Goal: Check status: Check status

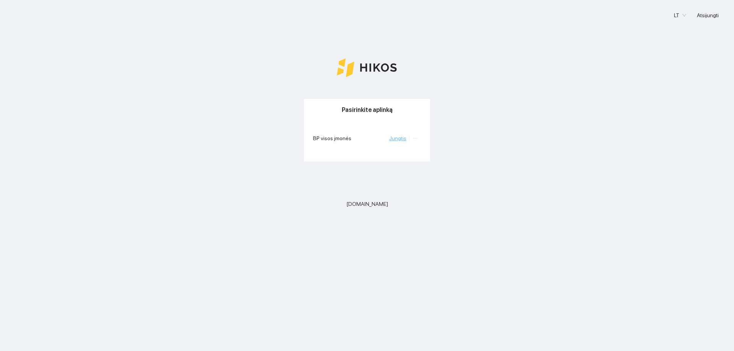
click at [396, 140] on link "Jungtis" at bounding box center [397, 138] width 17 height 6
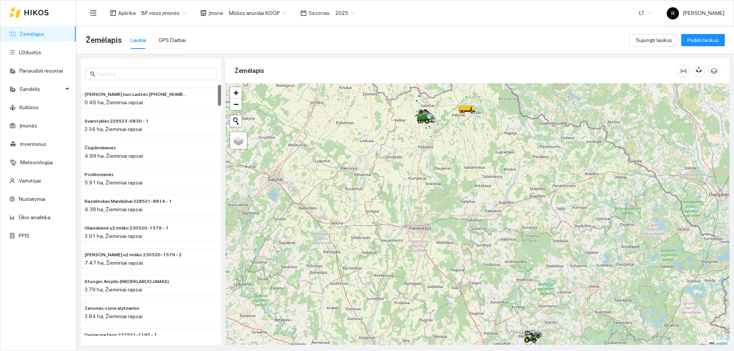
scroll to position [2, 0]
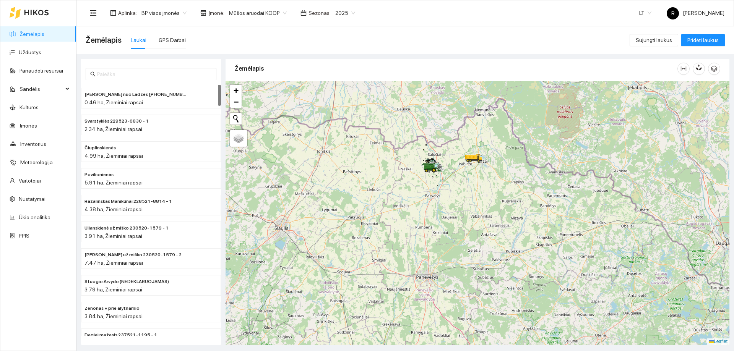
drag, startPoint x: 458, startPoint y: 152, endPoint x: 465, endPoint y: 205, distance: 52.8
click at [465, 205] on div at bounding box center [478, 213] width 504 height 264
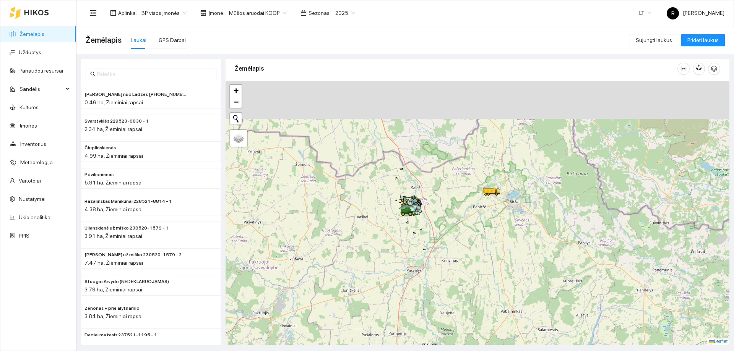
drag, startPoint x: 496, startPoint y: 138, endPoint x: 514, endPoint y: 202, distance: 66.0
click at [514, 202] on div at bounding box center [478, 213] width 504 height 264
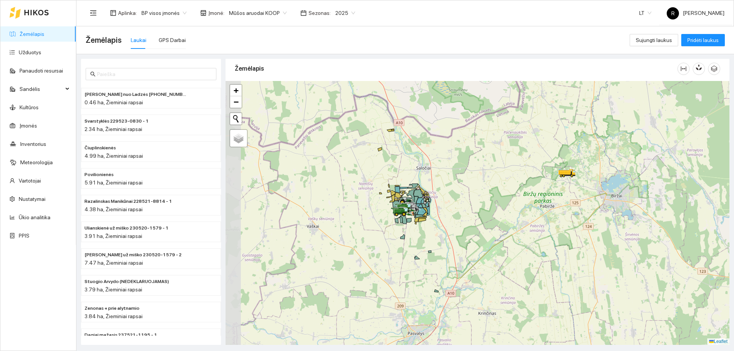
drag, startPoint x: 392, startPoint y: 207, endPoint x: 488, endPoint y: 201, distance: 96.6
click at [488, 201] on div at bounding box center [478, 213] width 504 height 264
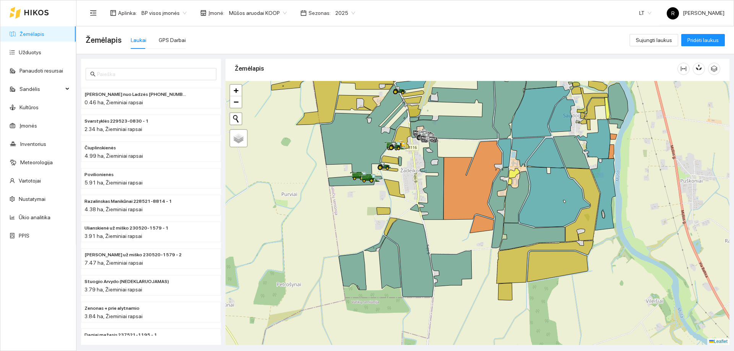
drag, startPoint x: 413, startPoint y: 184, endPoint x: 429, endPoint y: 212, distance: 32.2
click at [429, 212] on div at bounding box center [478, 213] width 504 height 264
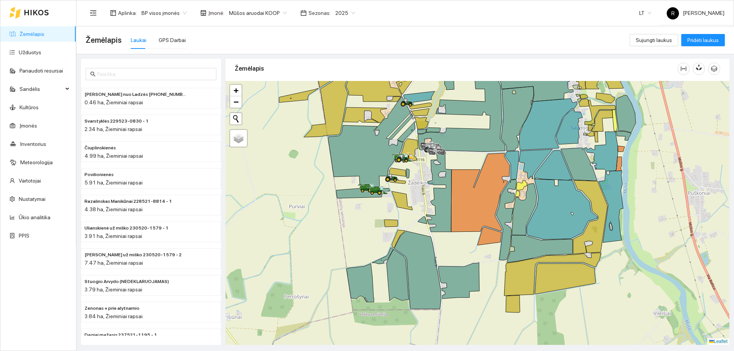
click at [416, 197] on div at bounding box center [478, 213] width 504 height 264
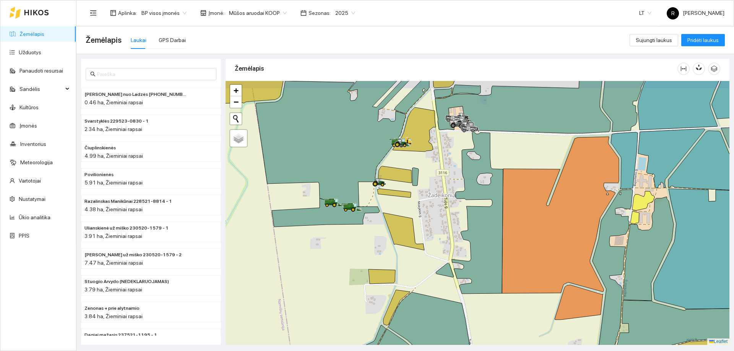
drag, startPoint x: 443, startPoint y: 189, endPoint x: 479, endPoint y: 233, distance: 57.1
click at [479, 233] on div at bounding box center [478, 213] width 504 height 264
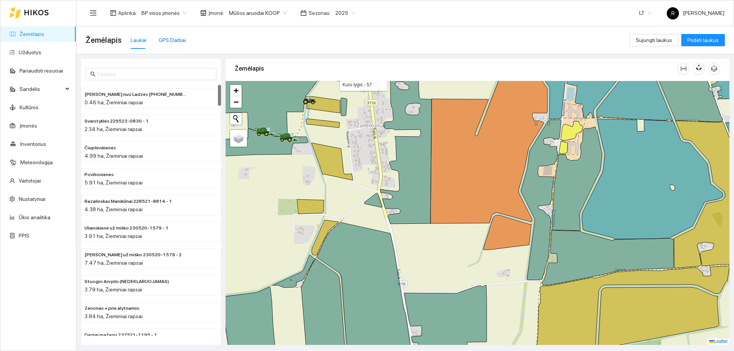
click at [171, 39] on div "GPS Darbai" at bounding box center [172, 40] width 27 height 8
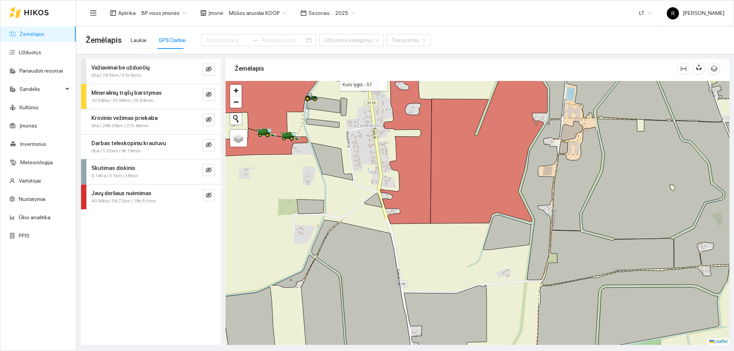
click at [121, 196] on strong "Javų derliaus nuėmimas" at bounding box center [121, 193] width 60 height 6
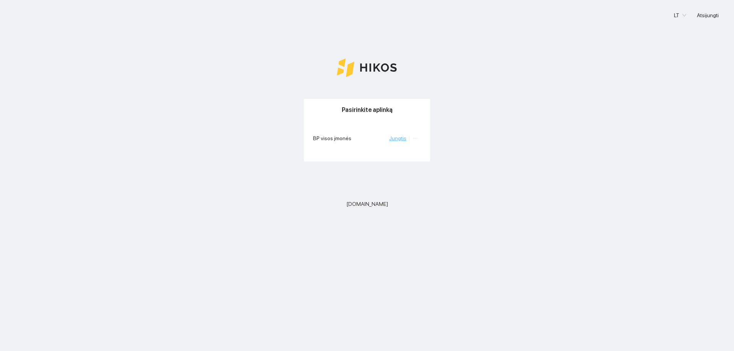
click at [399, 138] on link "Jungtis" at bounding box center [397, 138] width 17 height 6
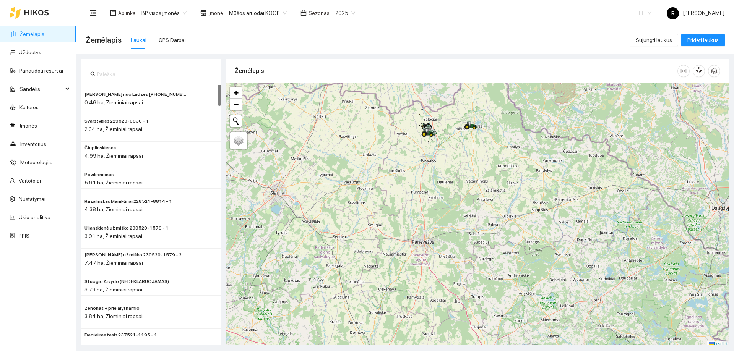
scroll to position [2, 0]
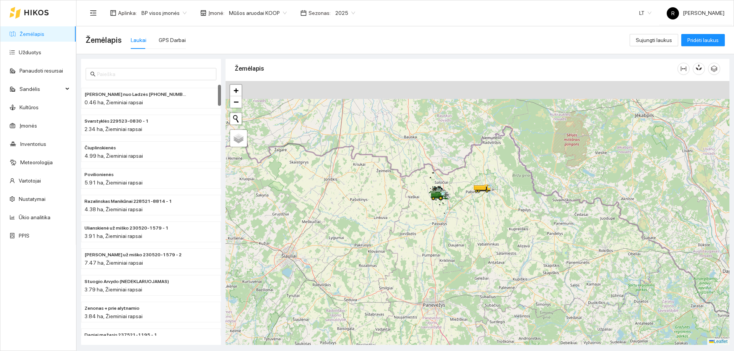
drag, startPoint x: 455, startPoint y: 158, endPoint x: 462, endPoint y: 215, distance: 57.0
click at [465, 222] on div at bounding box center [478, 213] width 504 height 264
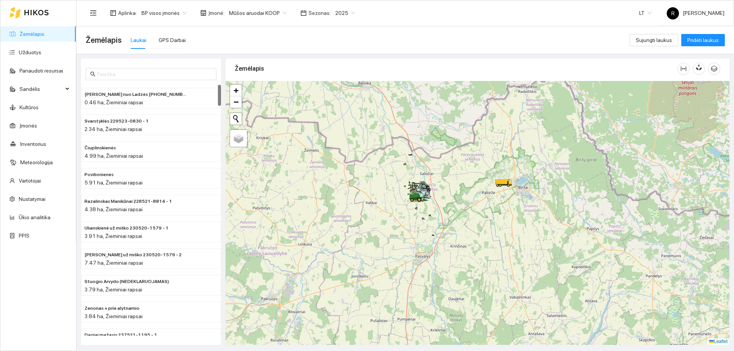
drag, startPoint x: 410, startPoint y: 194, endPoint x: 415, endPoint y: 220, distance: 26.6
click at [415, 211] on div at bounding box center [413, 201] width 5 height 19
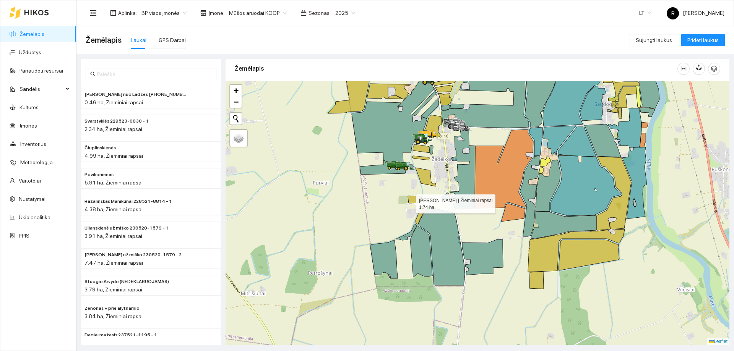
drag, startPoint x: 406, startPoint y: 194, endPoint x: 410, endPoint y: 203, distance: 9.6
click at [410, 203] on icon at bounding box center [415, 199] width 14 height 7
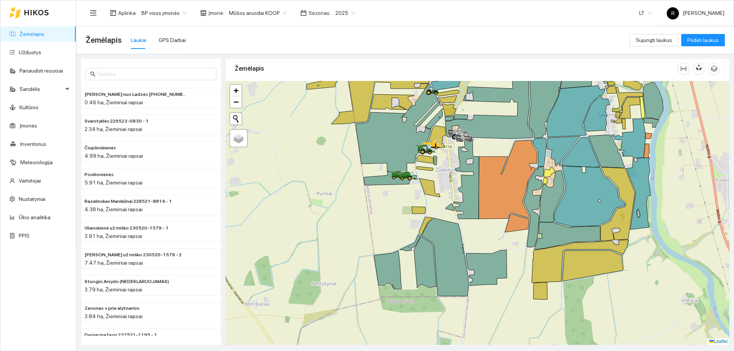
drag, startPoint x: 408, startPoint y: 179, endPoint x: 412, endPoint y: 192, distance: 13.9
click at [412, 192] on div at bounding box center [478, 213] width 504 height 264
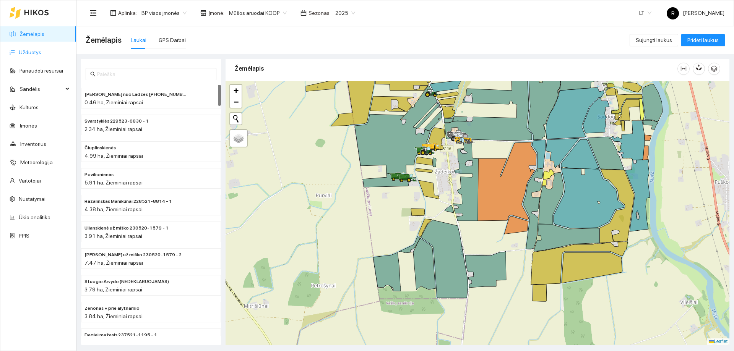
click at [30, 49] on link "Užduotys" at bounding box center [30, 52] width 23 height 6
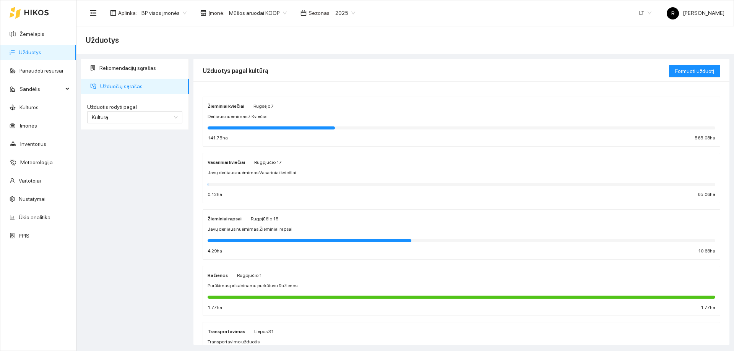
click at [223, 106] on strong "Žieminiai kviečiai" at bounding box center [226, 106] width 37 height 5
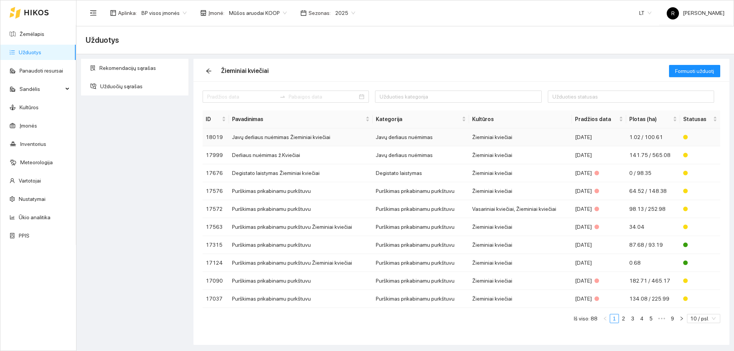
click at [392, 137] on td "Javų derliaus nuėmimas" at bounding box center [421, 138] width 97 height 18
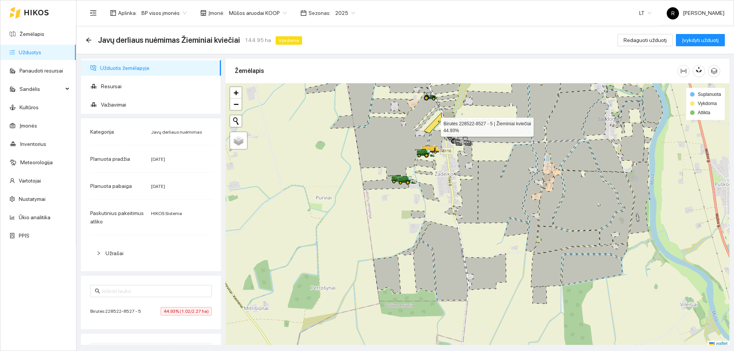
scroll to position [2, 0]
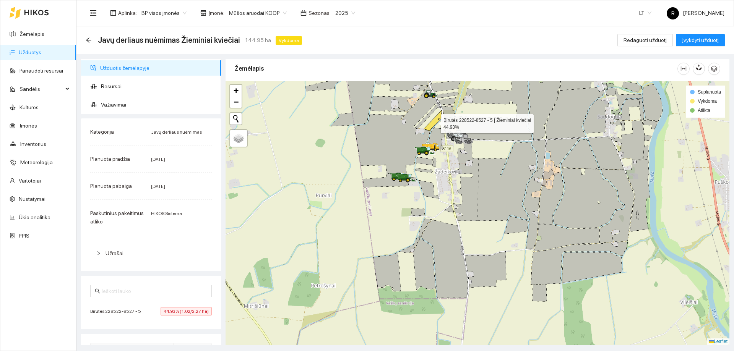
click at [434, 125] on icon at bounding box center [433, 121] width 18 height 20
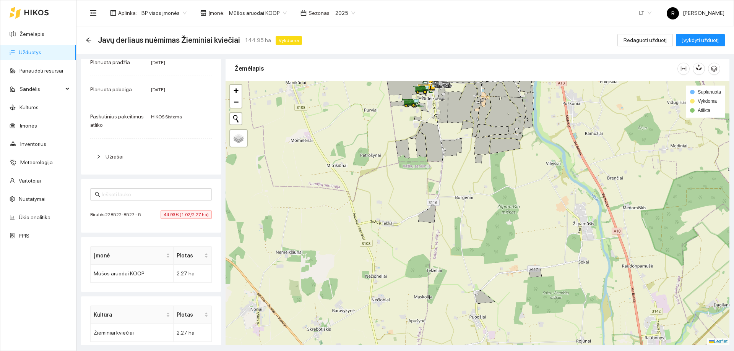
scroll to position [105, 0]
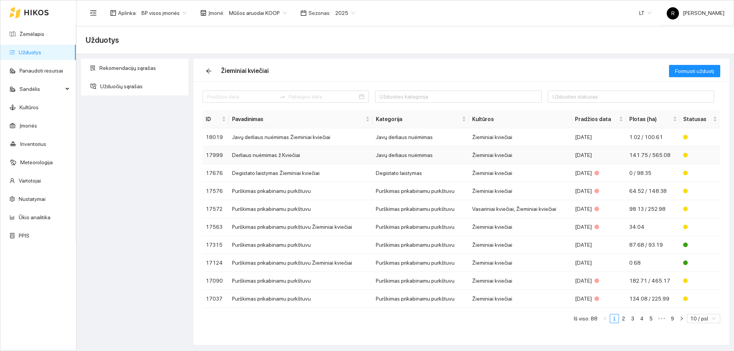
click at [421, 156] on td "Javų derliaus nuėmimas" at bounding box center [421, 155] width 97 height 18
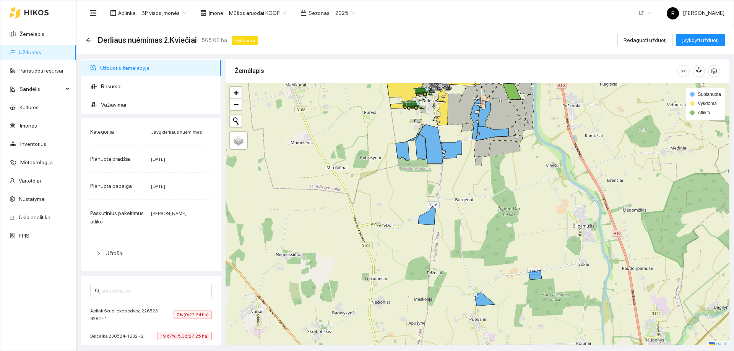
scroll to position [2, 0]
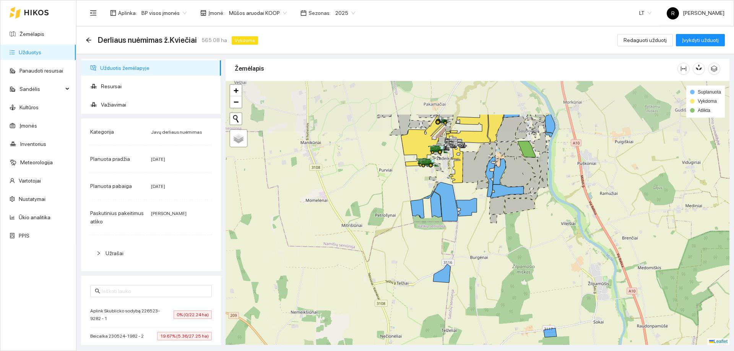
drag, startPoint x: 439, startPoint y: 172, endPoint x: 457, endPoint y: 239, distance: 69.8
click at [457, 239] on div at bounding box center [478, 213] width 504 height 264
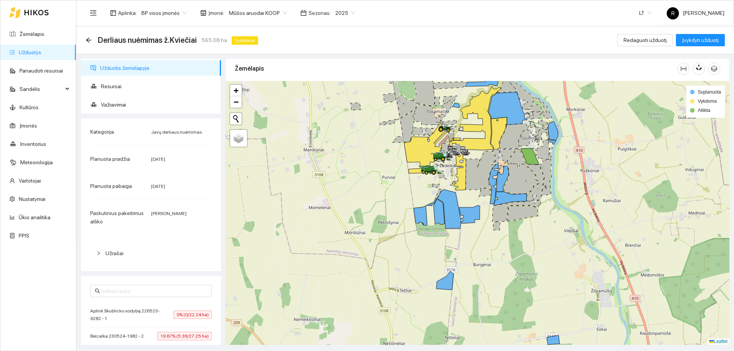
drag, startPoint x: 480, startPoint y: 184, endPoint x: 489, endPoint y: 222, distance: 39.1
click at [489, 190] on icon at bounding box center [480, 170] width 29 height 39
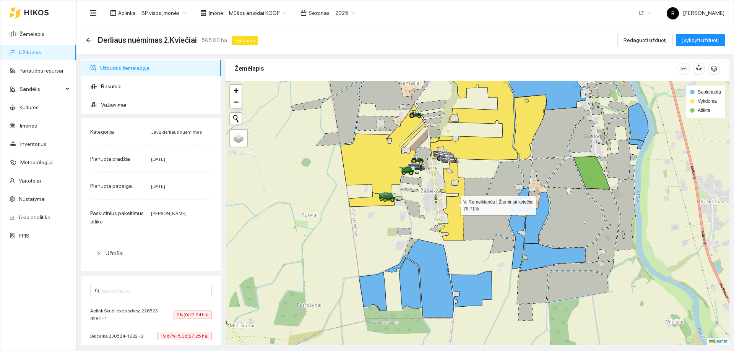
click at [450, 203] on icon at bounding box center [451, 200] width 25 height 81
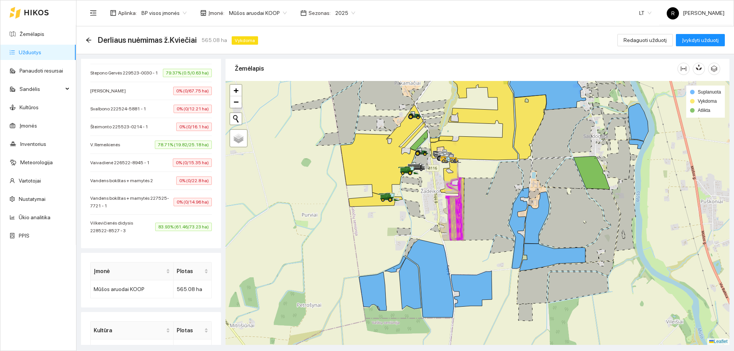
scroll to position [612, 0]
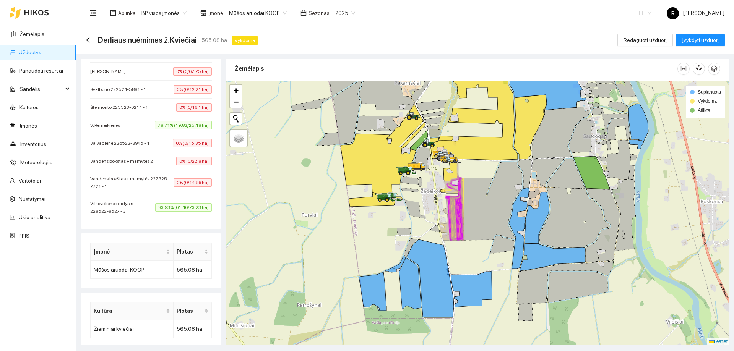
click at [185, 130] on span "78.71% (19.82/25.18 ha)" at bounding box center [183, 125] width 57 height 8
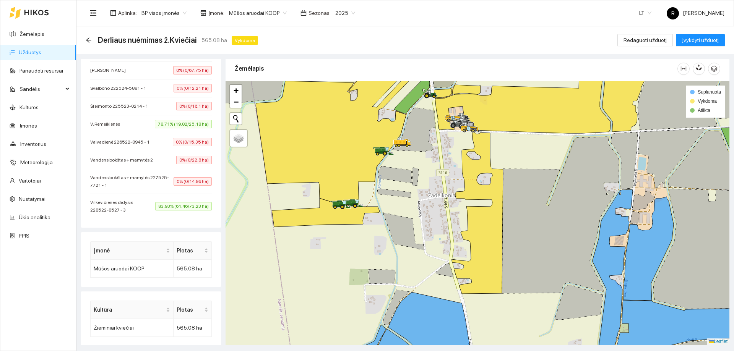
scroll to position [600, 0]
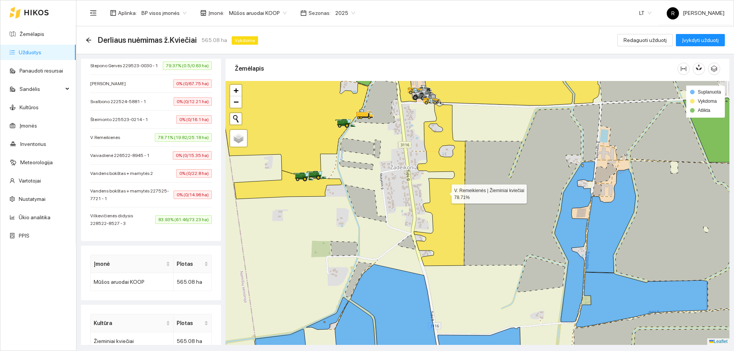
click at [441, 213] on icon at bounding box center [439, 185] width 51 height 162
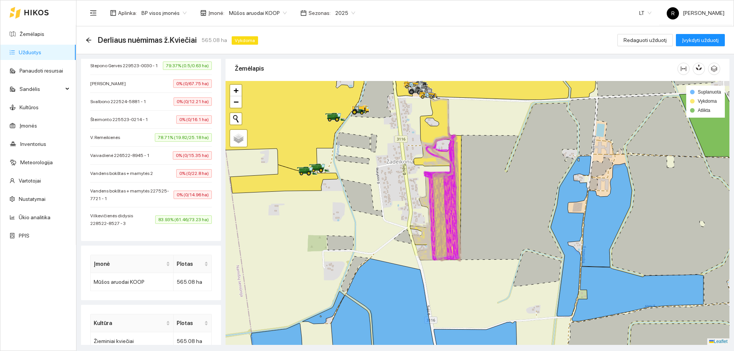
click at [440, 182] on icon at bounding box center [449, 198] width 23 height 126
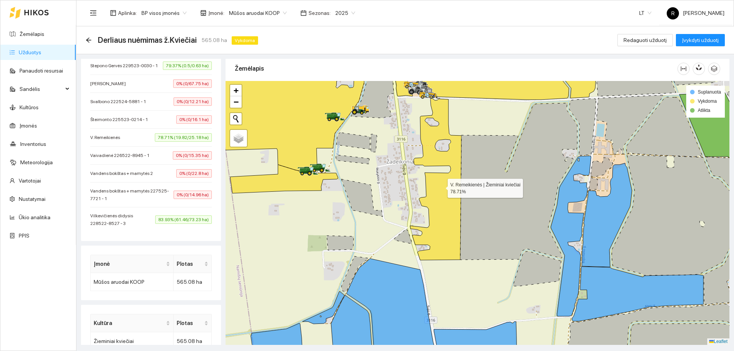
click at [440, 182] on icon at bounding box center [435, 180] width 51 height 162
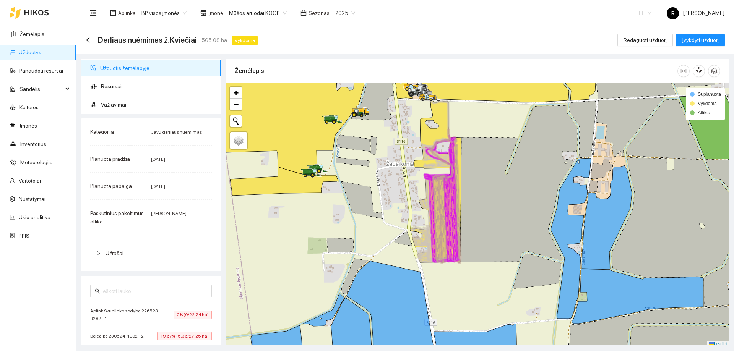
scroll to position [2, 0]
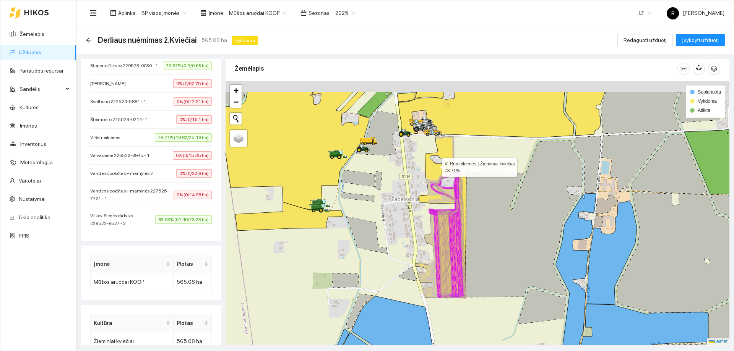
drag, startPoint x: 430, startPoint y: 127, endPoint x: 436, endPoint y: 169, distance: 42.1
click at [436, 169] on icon at bounding box center [440, 217] width 51 height 162
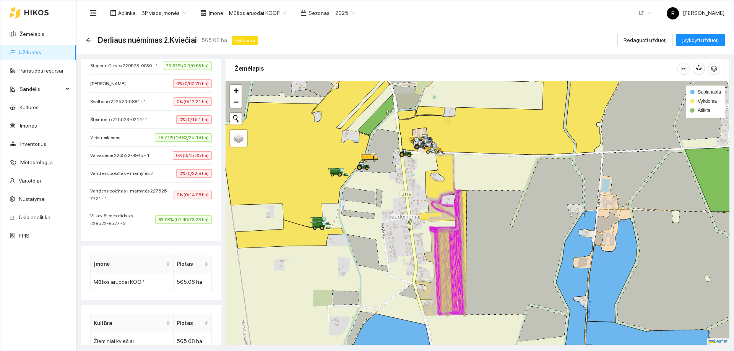
drag, startPoint x: 374, startPoint y: 147, endPoint x: 373, endPoint y: 172, distance: 25.3
click at [373, 162] on icon at bounding box center [372, 159] width 8 height 6
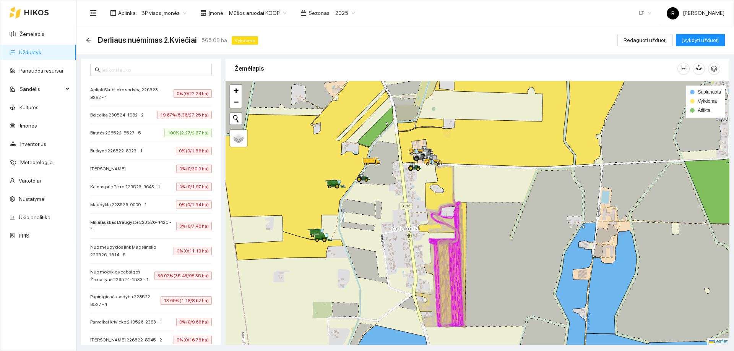
scroll to position [217, 0]
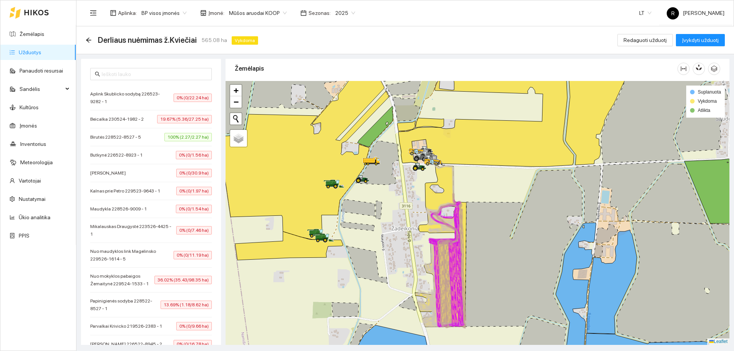
click at [34, 53] on link "Užduotys" at bounding box center [30, 52] width 23 height 6
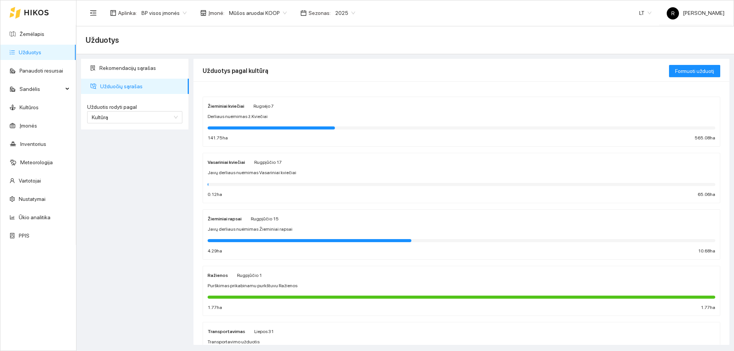
click at [34, 53] on link "Užduotys" at bounding box center [30, 52] width 23 height 6
click at [225, 105] on strong "Žieminiai kviečiai" at bounding box center [226, 106] width 37 height 5
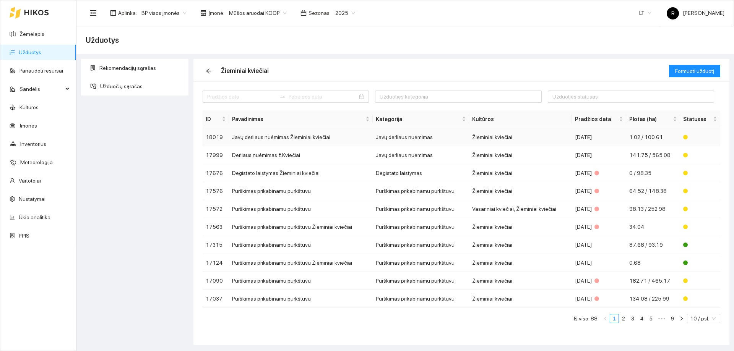
click at [411, 138] on td "Javų derliaus nuėmimas" at bounding box center [421, 138] width 97 height 18
click at [486, 155] on td "Žieminiai kviečiai" at bounding box center [520, 155] width 103 height 18
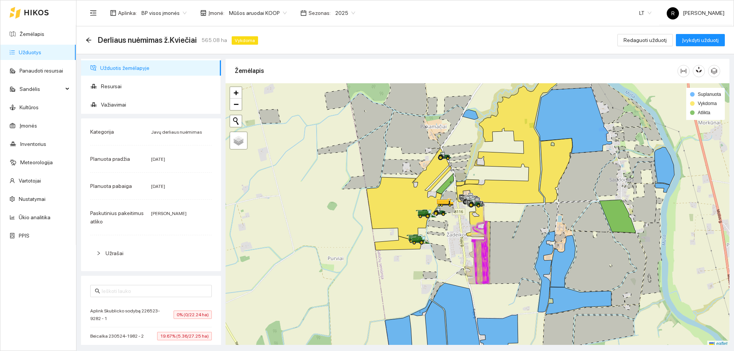
scroll to position [2, 0]
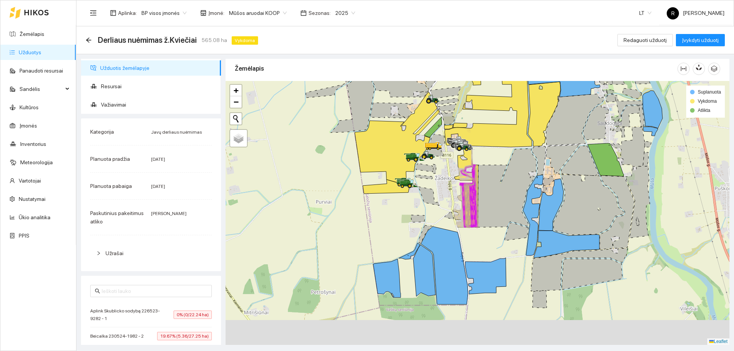
drag, startPoint x: 428, startPoint y: 272, endPoint x: 416, endPoint y: 215, distance: 58.7
click at [416, 215] on icon at bounding box center [418, 218] width 14 height 7
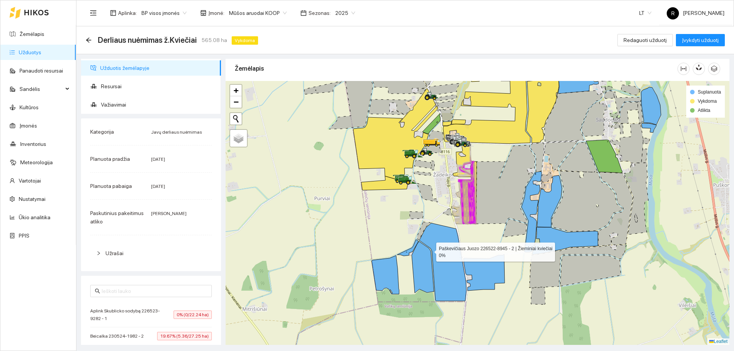
drag, startPoint x: 431, startPoint y: 251, endPoint x: 424, endPoint y: 226, distance: 25.9
click at [424, 242] on icon at bounding box center [423, 268] width 22 height 52
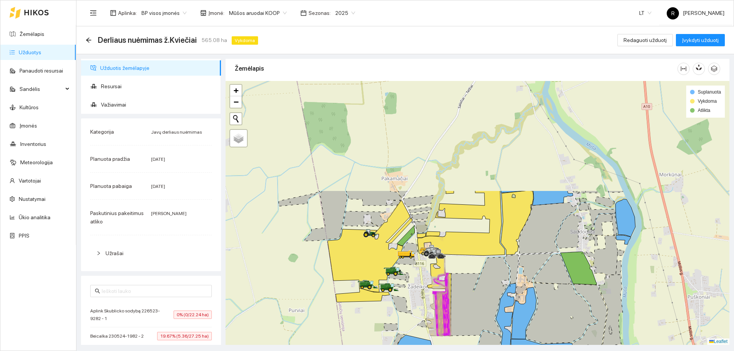
drag, startPoint x: 421, startPoint y: 174, endPoint x: 402, endPoint y: 310, distance: 137.9
click at [402, 310] on icon at bounding box center [402, 305] width 21 height 19
